Goal: Transaction & Acquisition: Download file/media

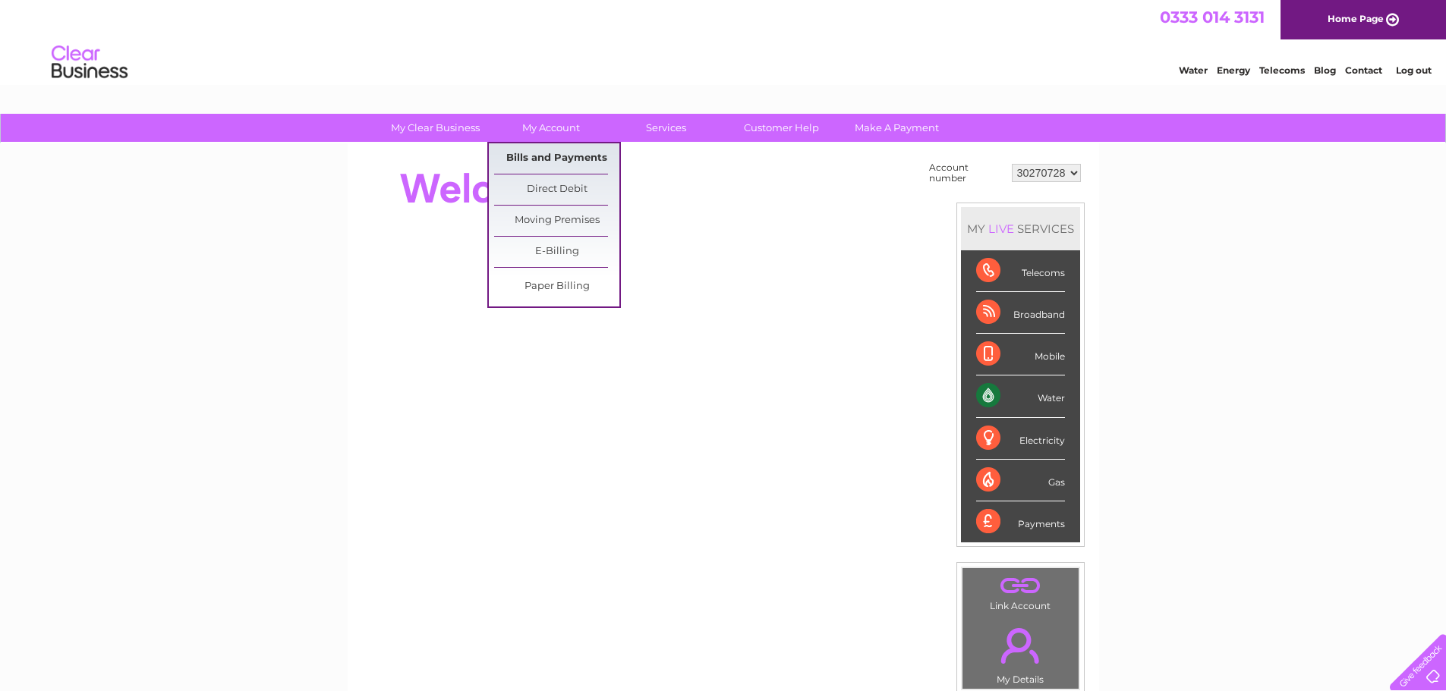
click at [531, 161] on link "Bills and Payments" at bounding box center [556, 158] width 125 height 30
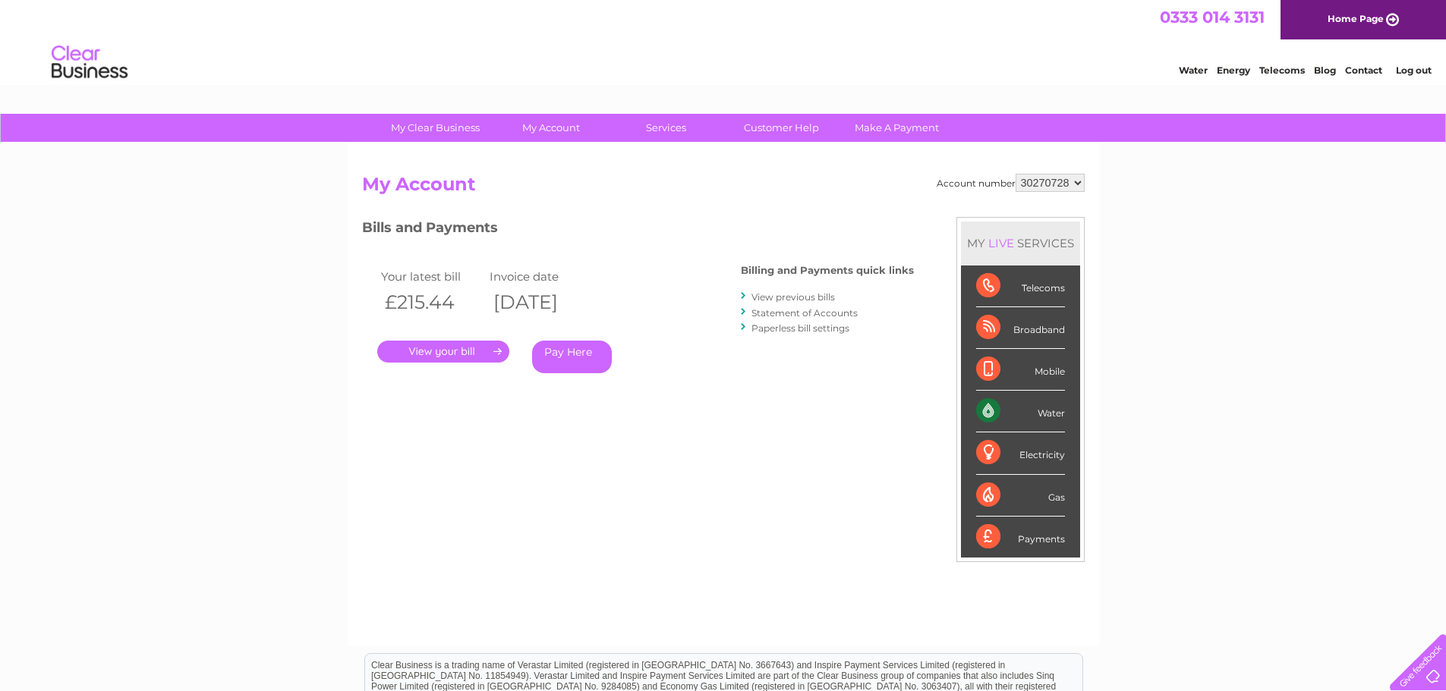
click at [799, 297] on link "View previous bills" at bounding box center [792, 296] width 83 height 11
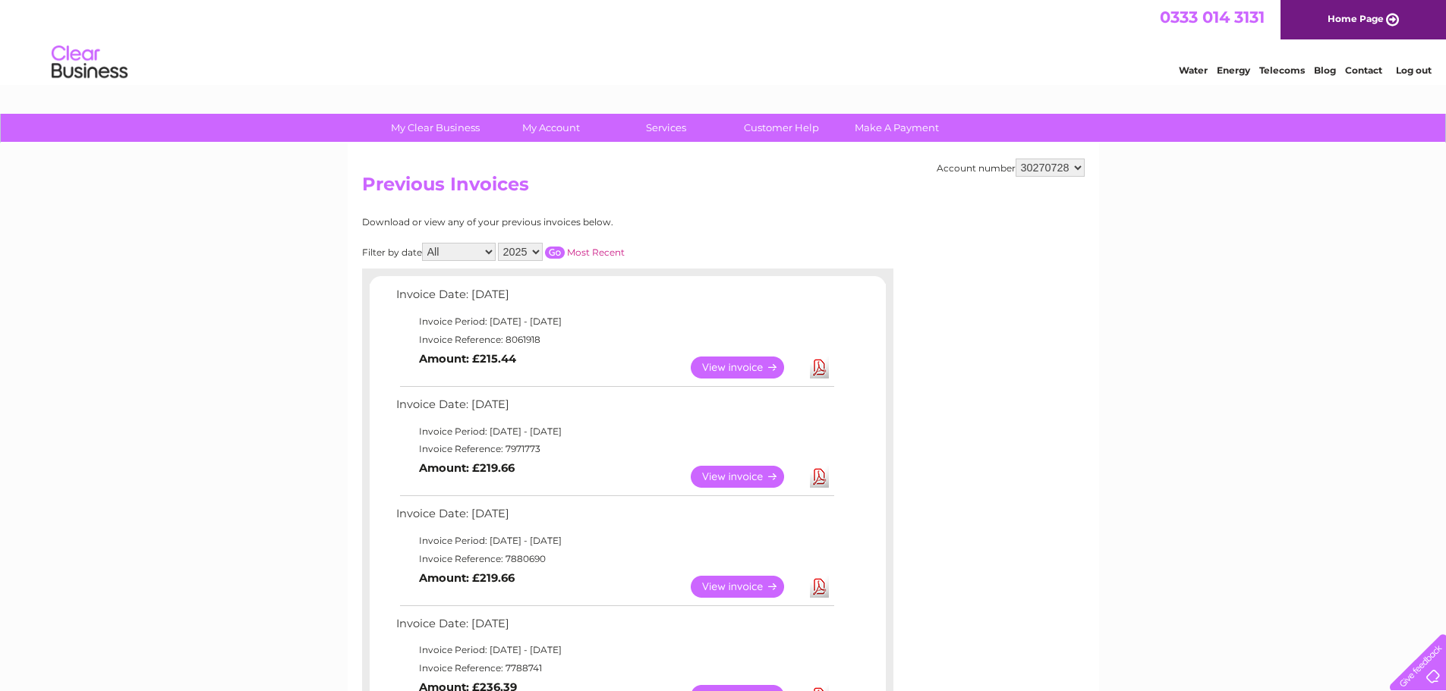
click at [726, 469] on link "View" at bounding box center [747, 477] width 112 height 22
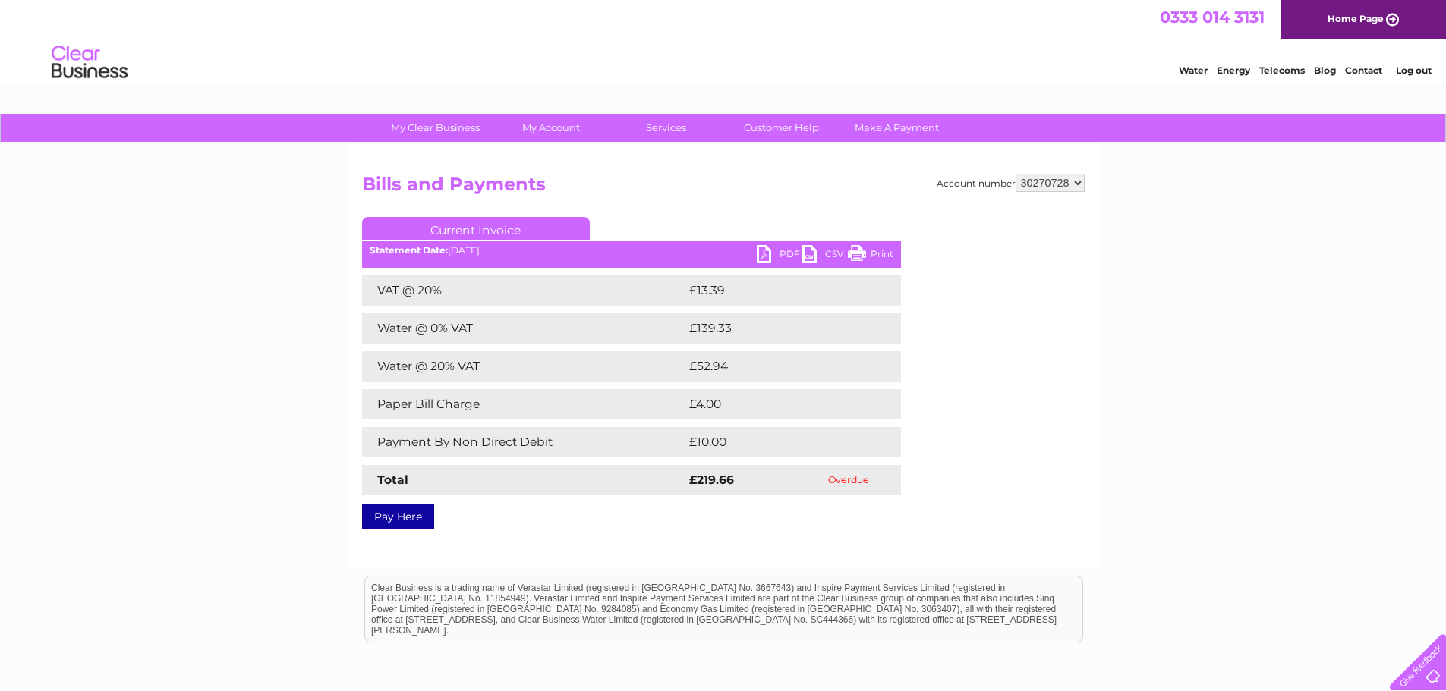
click at [794, 244] on ul "Current Invoice" at bounding box center [631, 231] width 539 height 28
click at [773, 254] on link "PDF" at bounding box center [780, 256] width 46 height 22
click at [1020, 205] on div "Account number 30270728 Bills and Payments Current Invoice PDF CSV Print Total" at bounding box center [723, 349] width 723 height 350
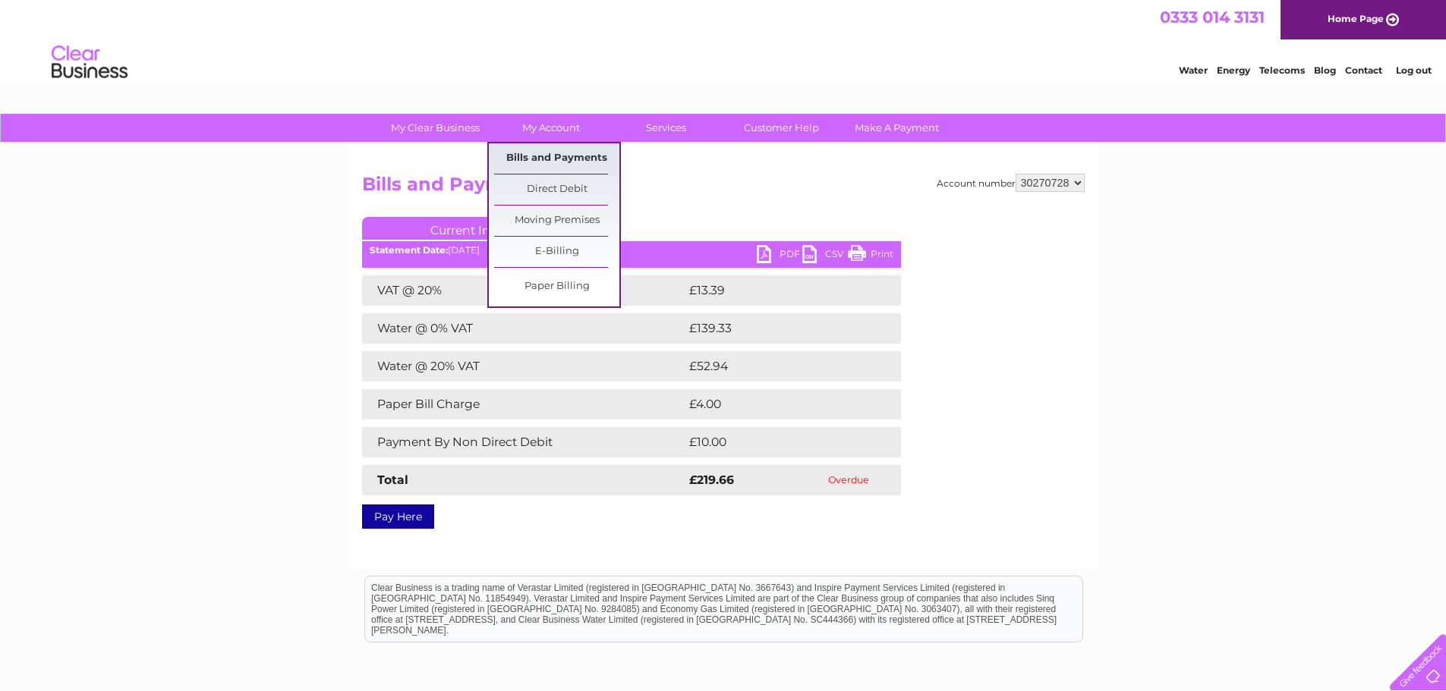
click at [546, 153] on link "Bills and Payments" at bounding box center [556, 158] width 125 height 30
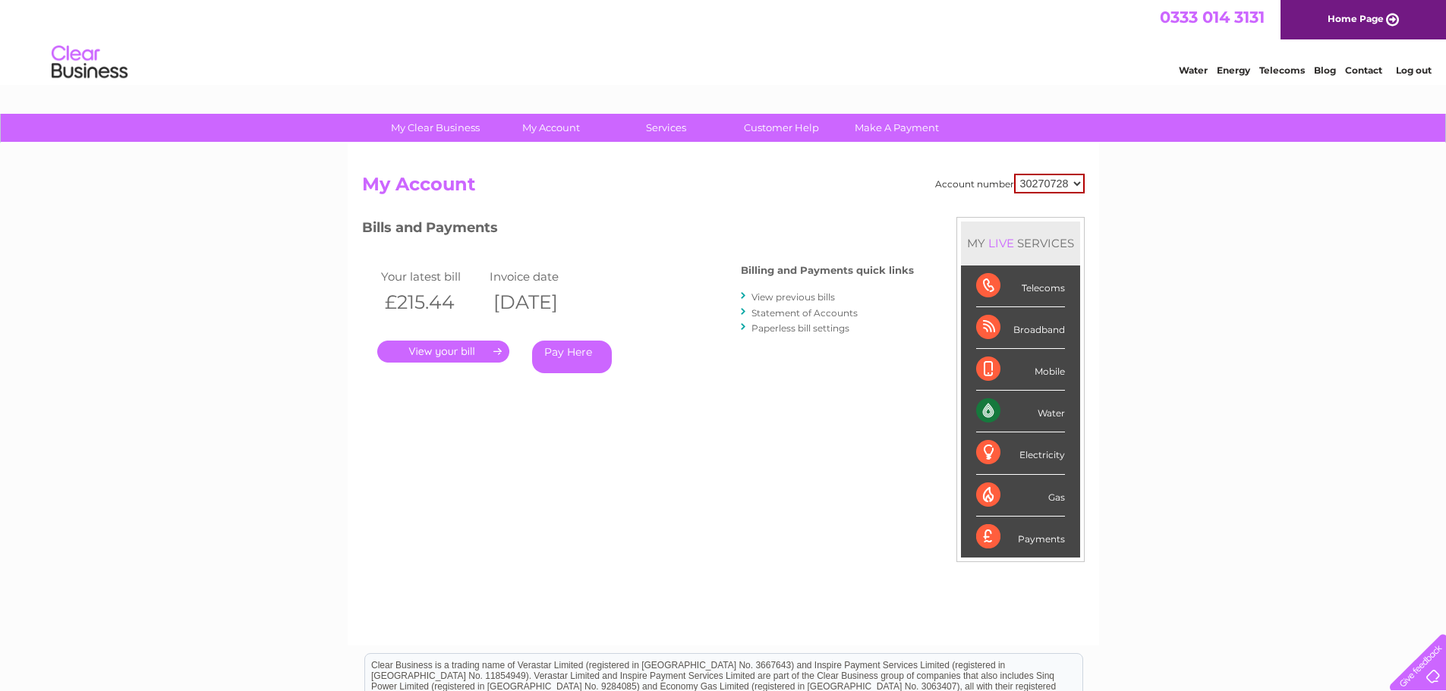
click at [452, 351] on link "." at bounding box center [443, 352] width 132 height 22
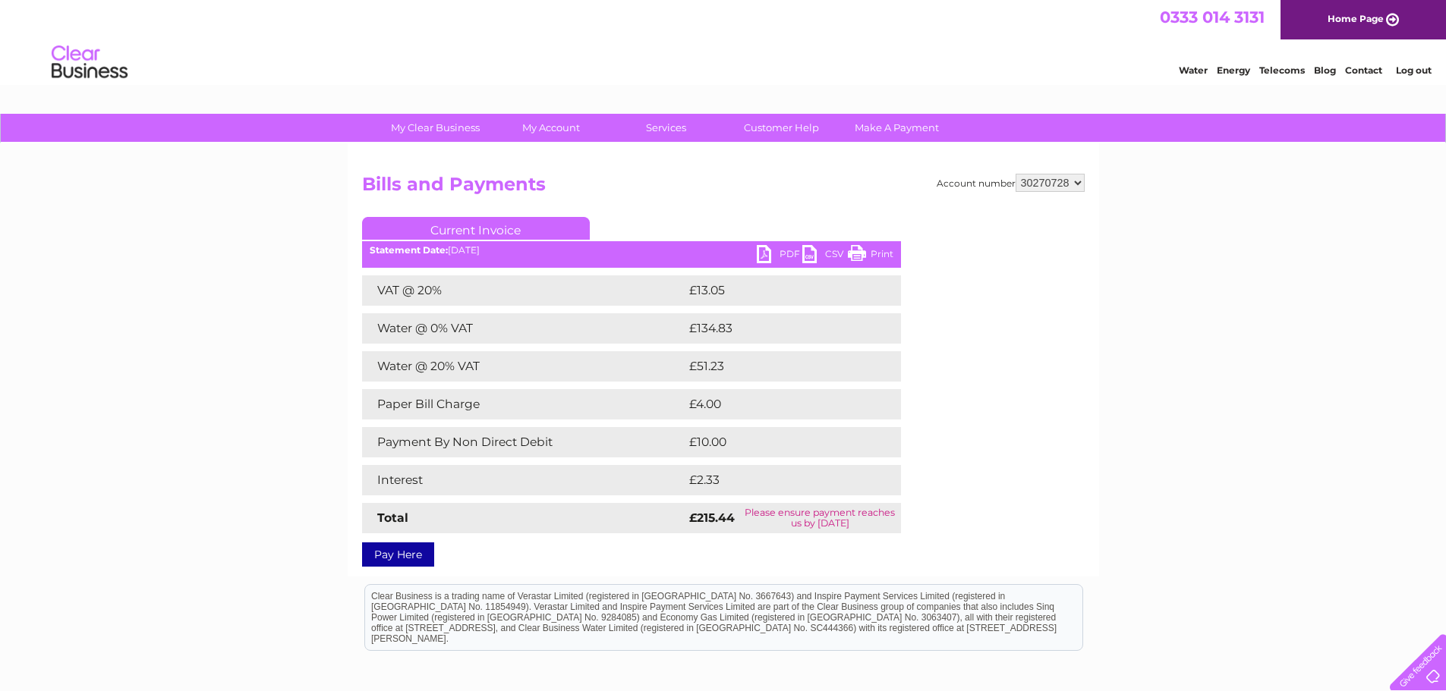
click at [797, 257] on link "PDF" at bounding box center [780, 256] width 46 height 22
click at [675, 346] on div "VAT @ 20% £13.05 Water @ 0% VAT £134.83 Water @ 20% VAT £51.23 Paper Bill Charge" at bounding box center [631, 405] width 539 height 258
click at [786, 249] on link "PDF" at bounding box center [780, 256] width 46 height 22
